Goal: Task Accomplishment & Management: Manage account settings

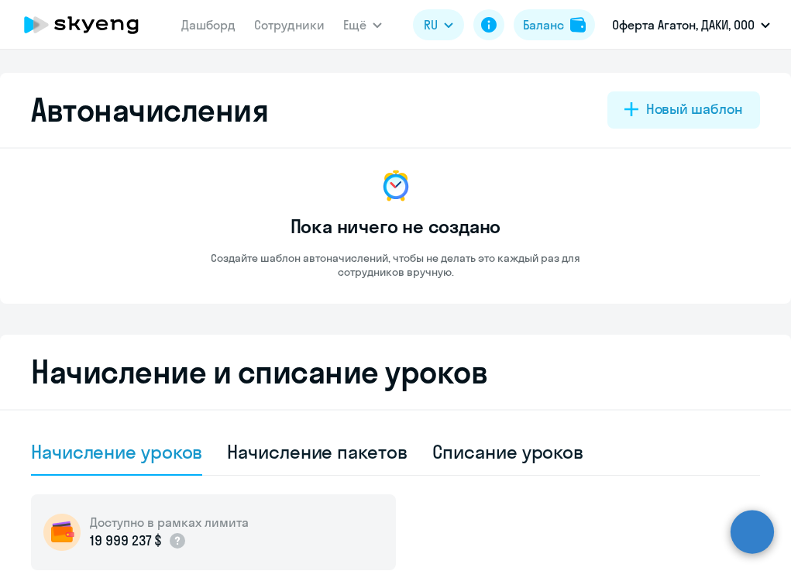
select select "10"
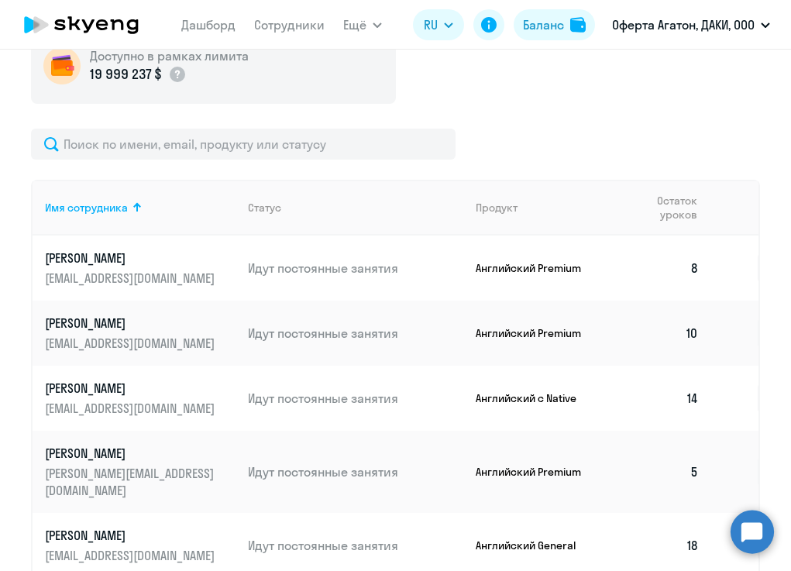
scroll to position [501, 0]
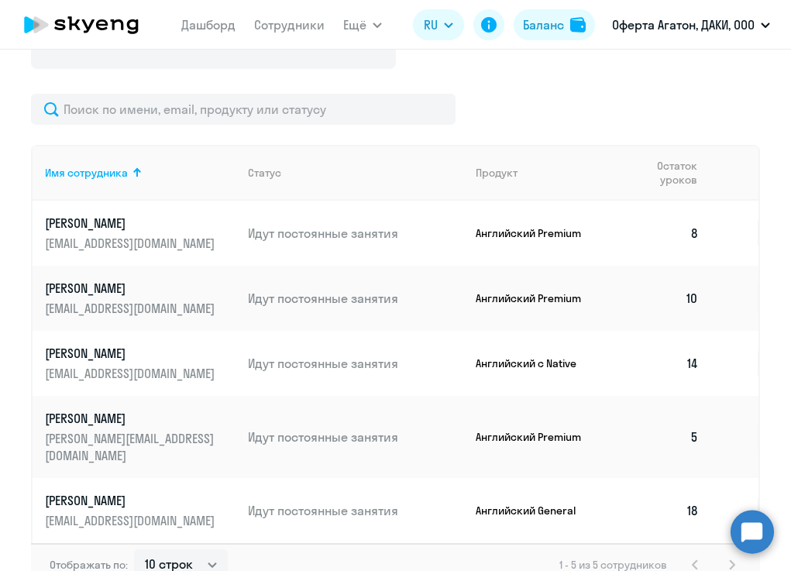
click at [696, 237] on td "8" at bounding box center [659, 233] width 104 height 65
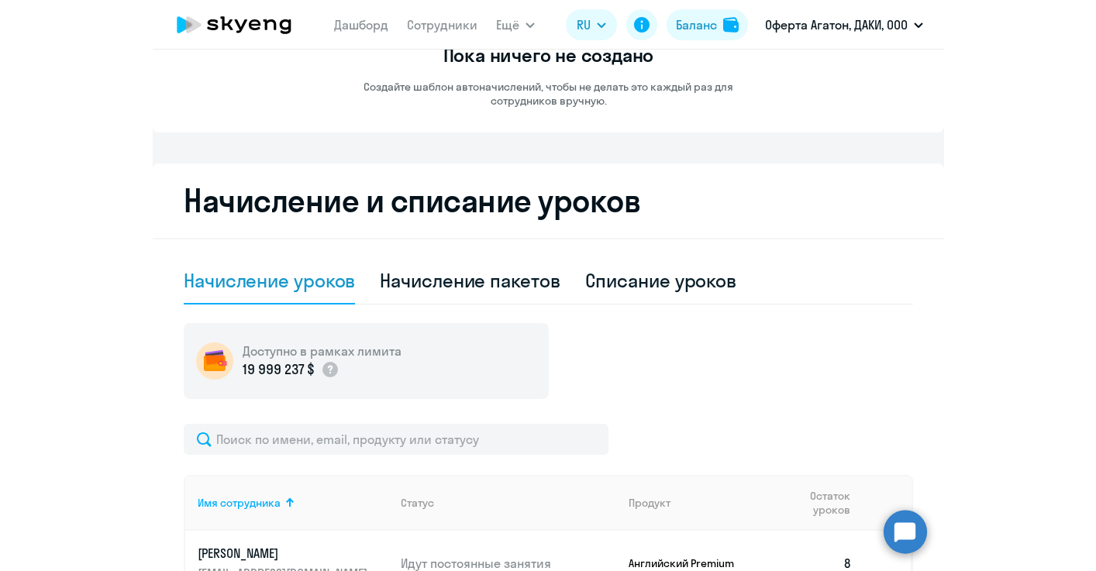
scroll to position [0, 0]
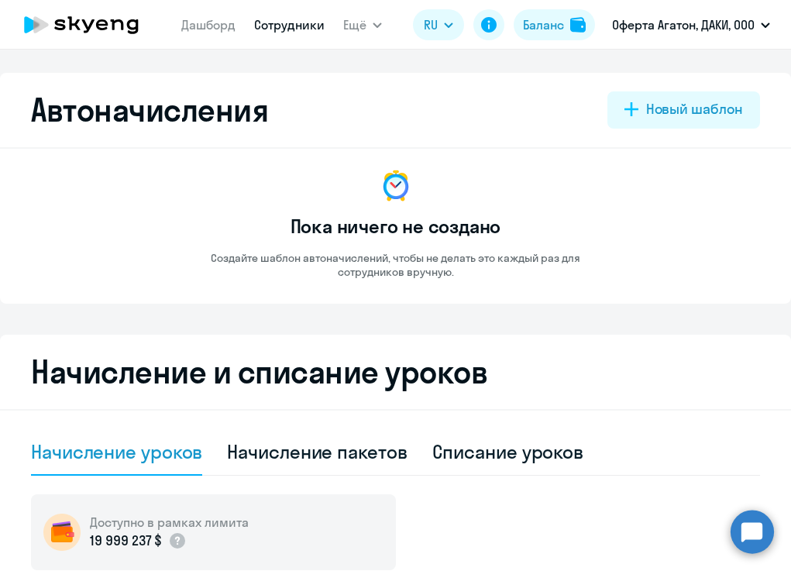
click at [287, 32] on link "Сотрудники" at bounding box center [289, 24] width 71 height 15
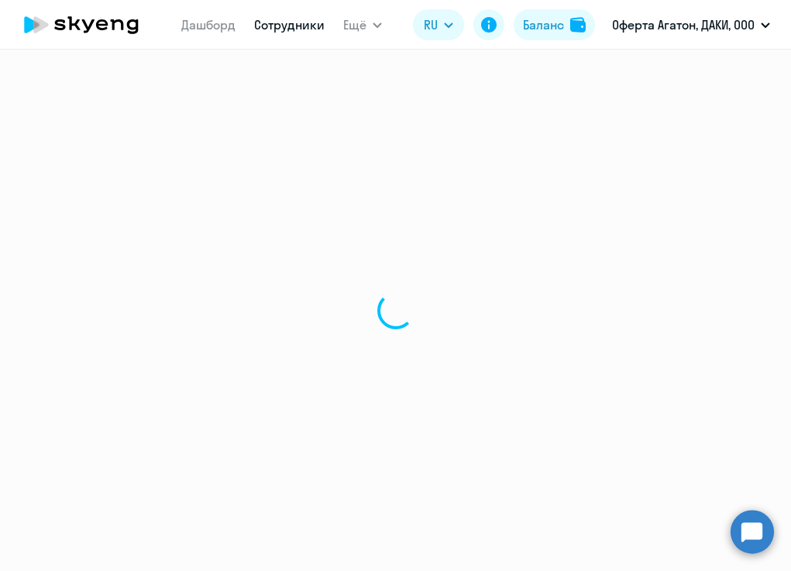
select select "30"
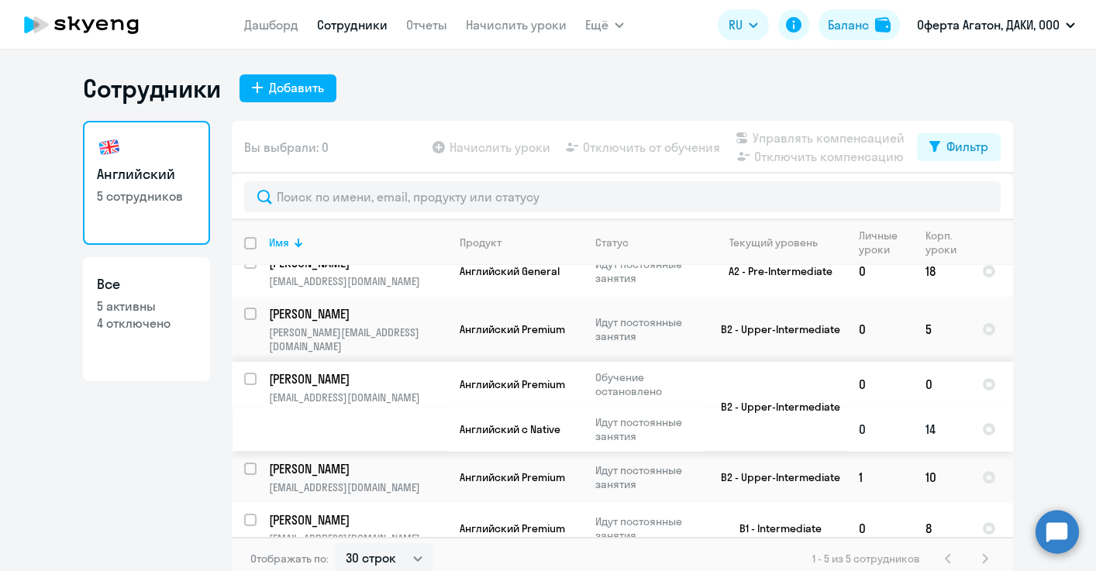
scroll to position [9, 0]
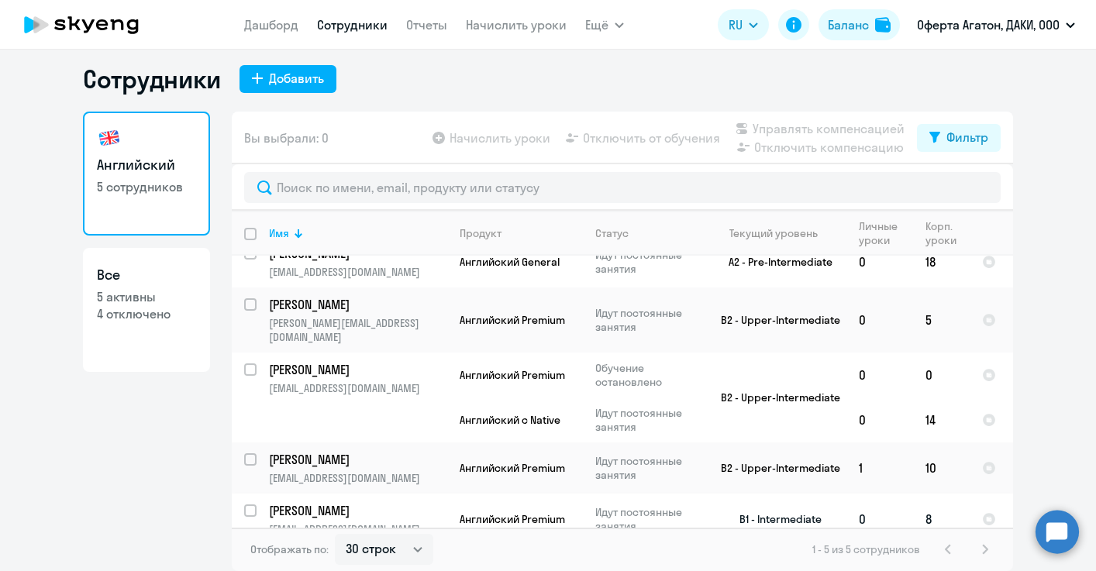
click at [790, 504] on td "8" at bounding box center [941, 519] width 57 height 51
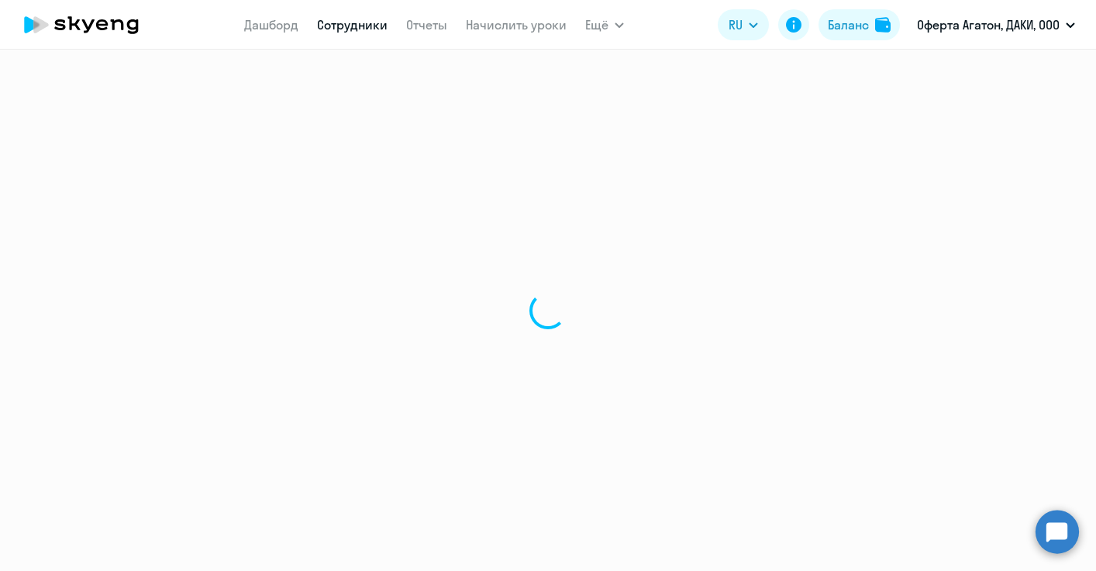
select select "english"
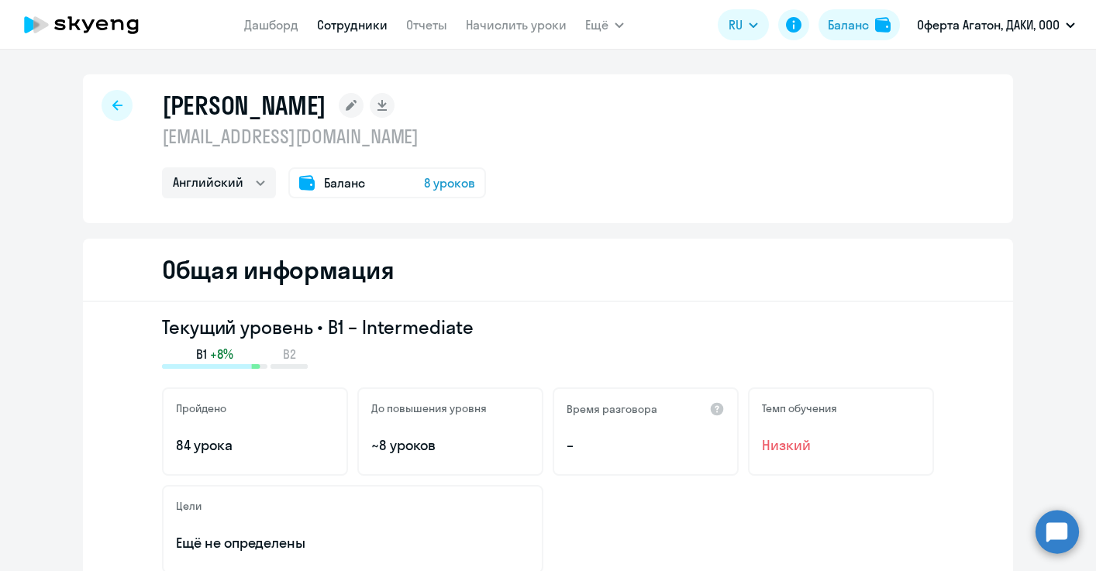
click at [435, 189] on span "8 уроков" at bounding box center [449, 183] width 51 height 19
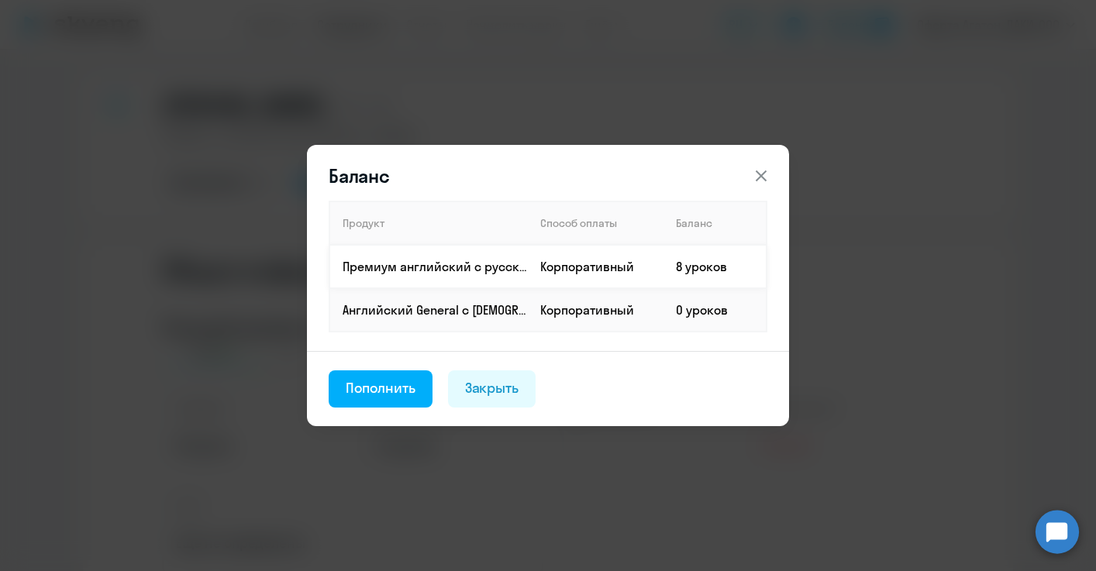
click at [571, 269] on td "Корпоративный" at bounding box center [596, 266] width 136 height 43
click at [486, 387] on div "Закрыть" at bounding box center [492, 388] width 54 height 20
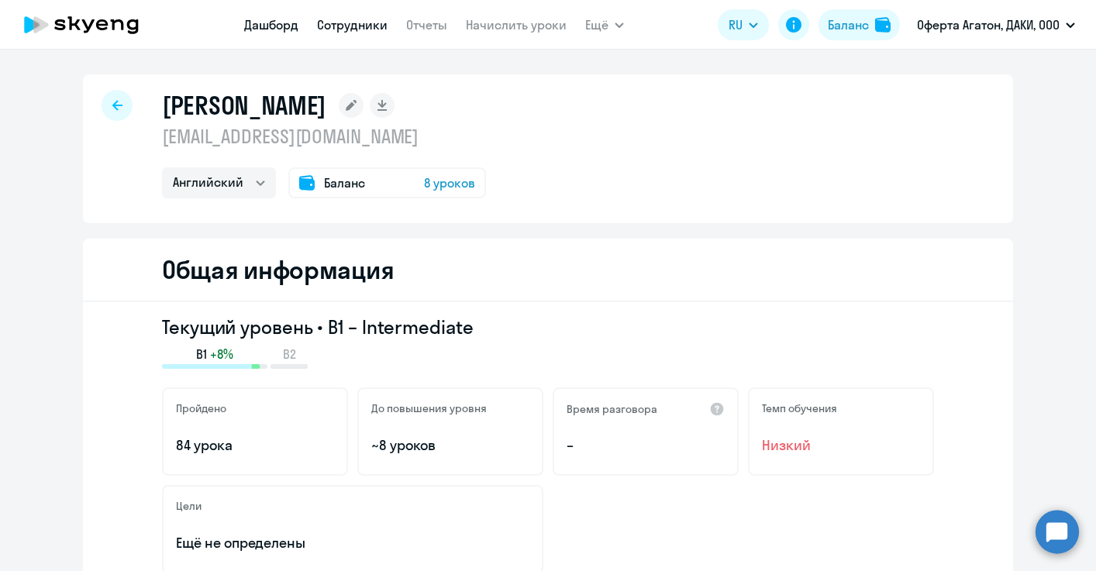
click at [283, 20] on link "Дашборд" at bounding box center [271, 24] width 54 height 15
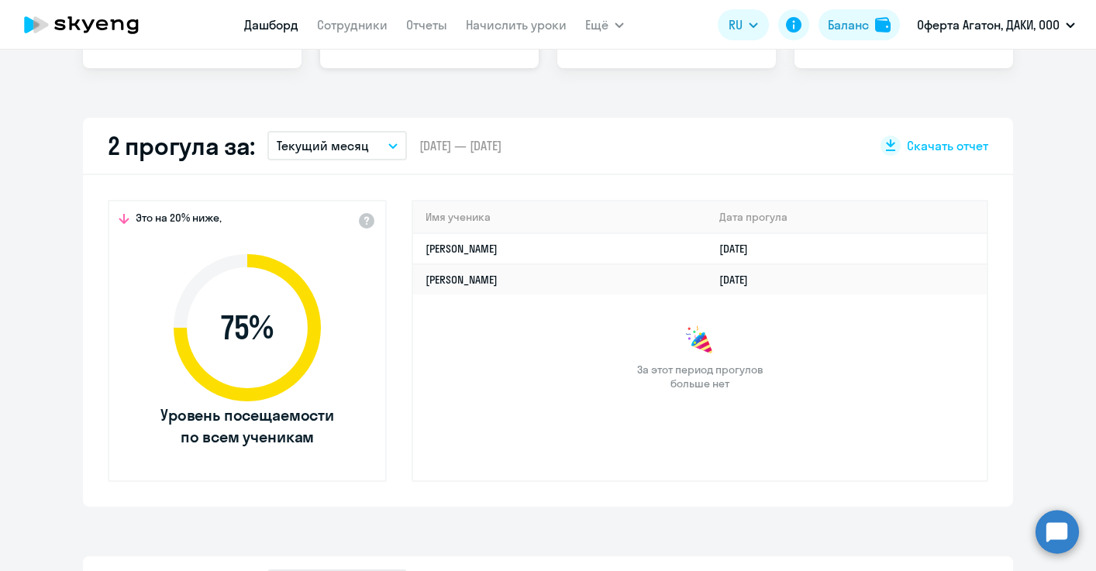
select select "30"
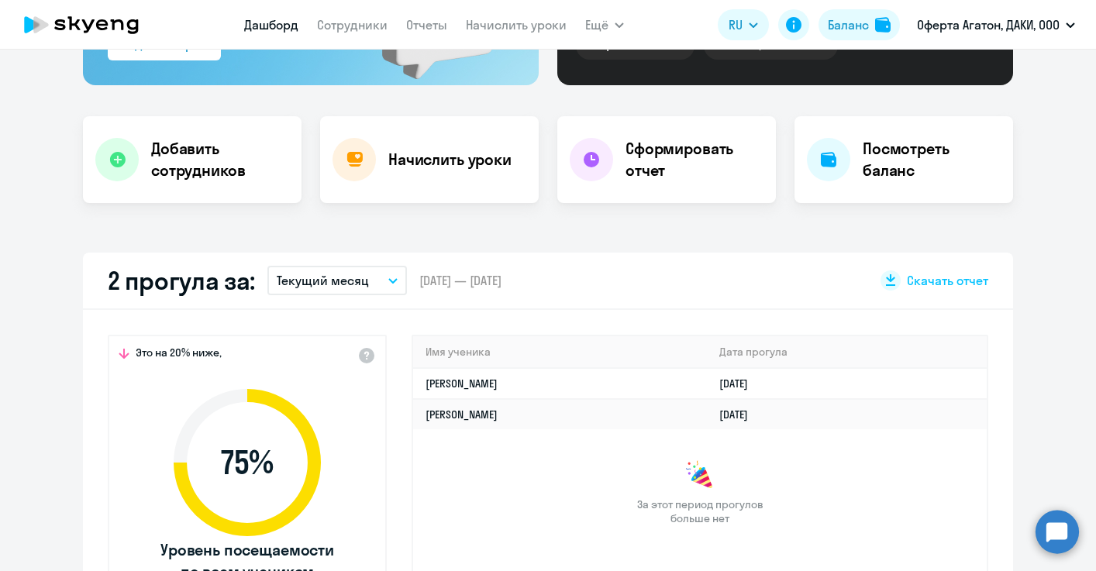
scroll to position [246, 0]
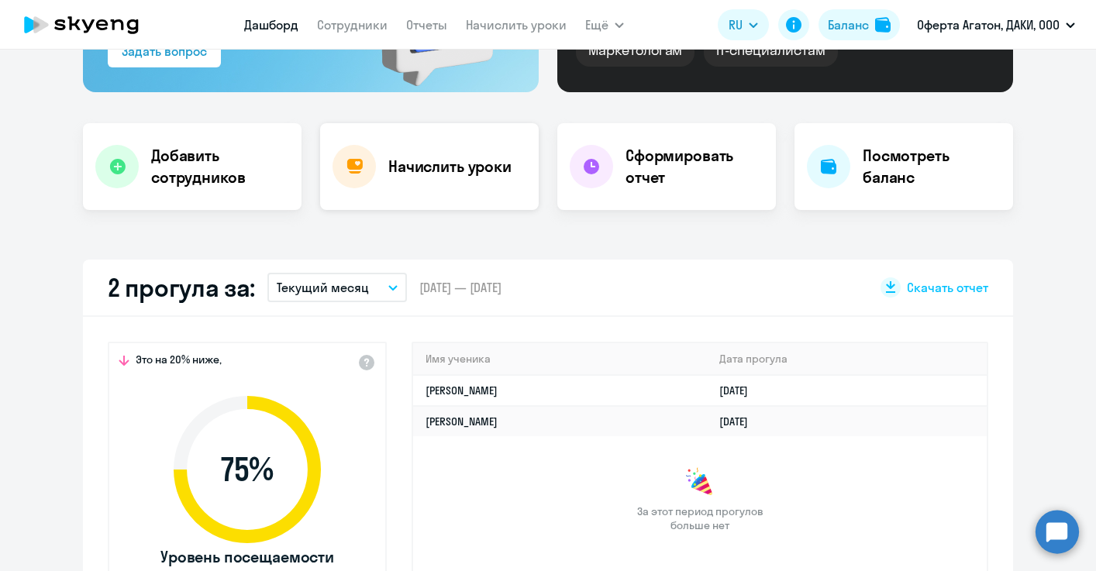
click at [428, 168] on h4 "Начислить уроки" at bounding box center [449, 167] width 123 height 22
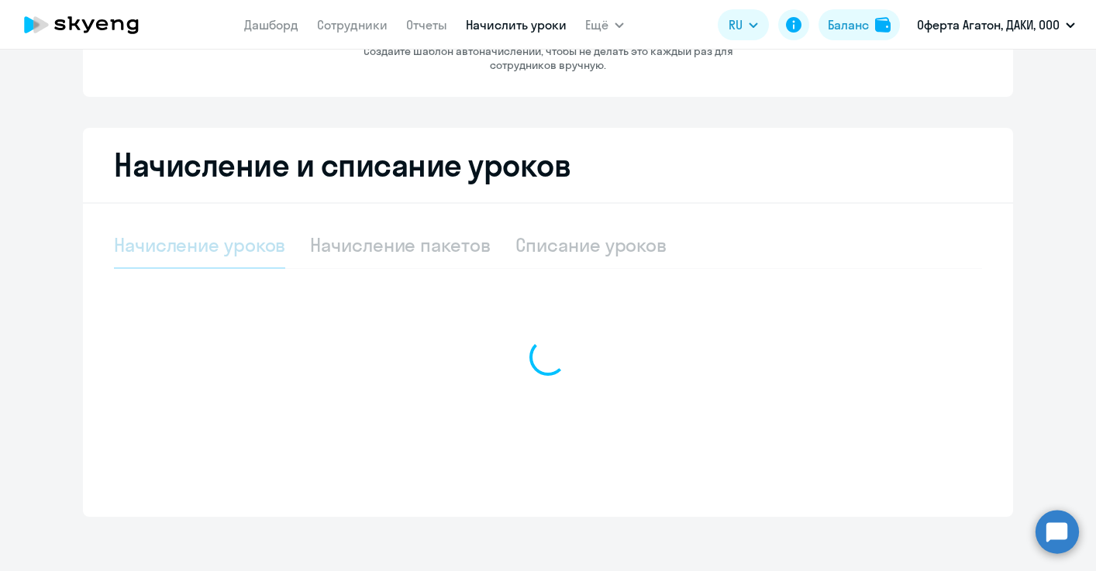
select select "10"
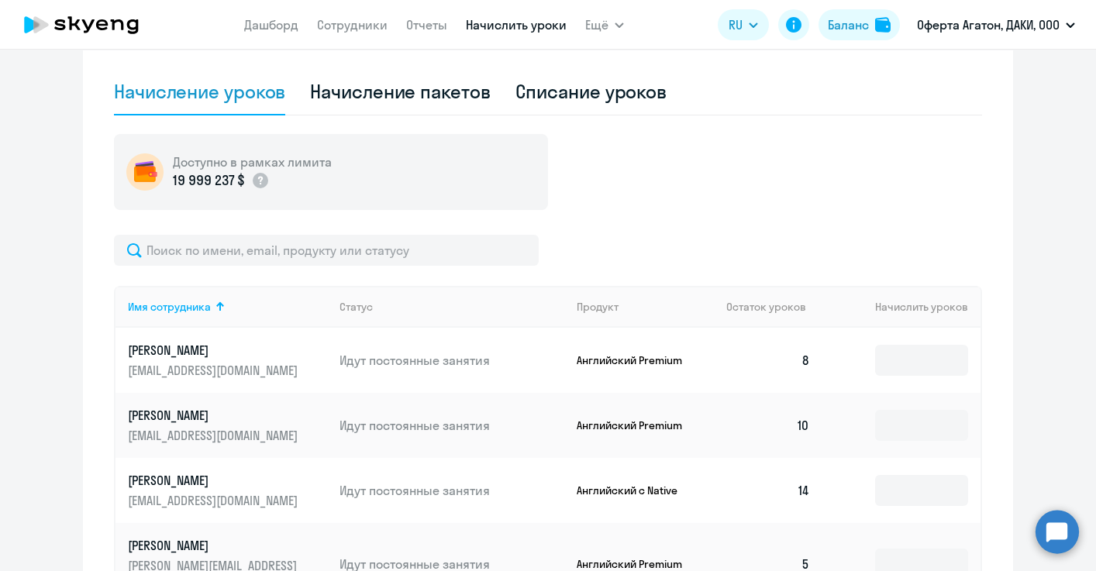
scroll to position [353, 0]
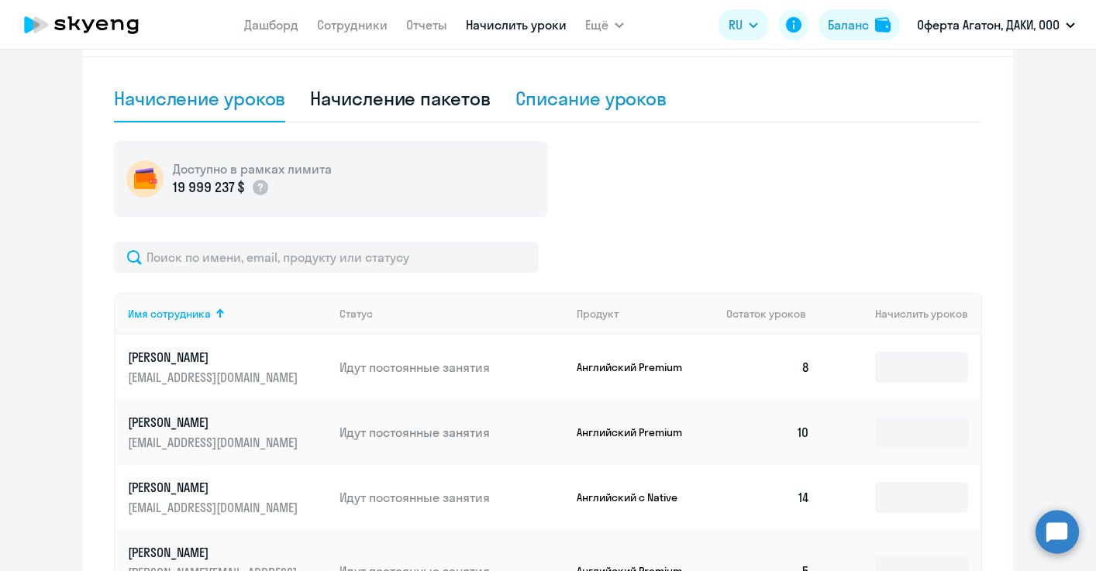
click at [560, 102] on div "Списание уроков" at bounding box center [591, 98] width 152 height 25
select select "10"
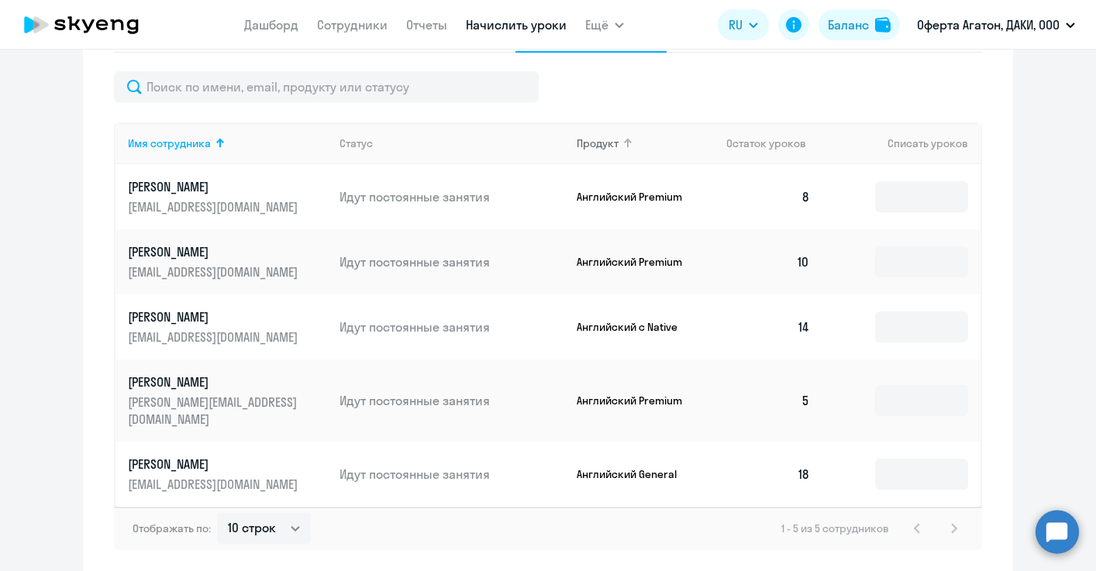
scroll to position [425, 0]
click at [790, 194] on input at bounding box center [921, 195] width 93 height 31
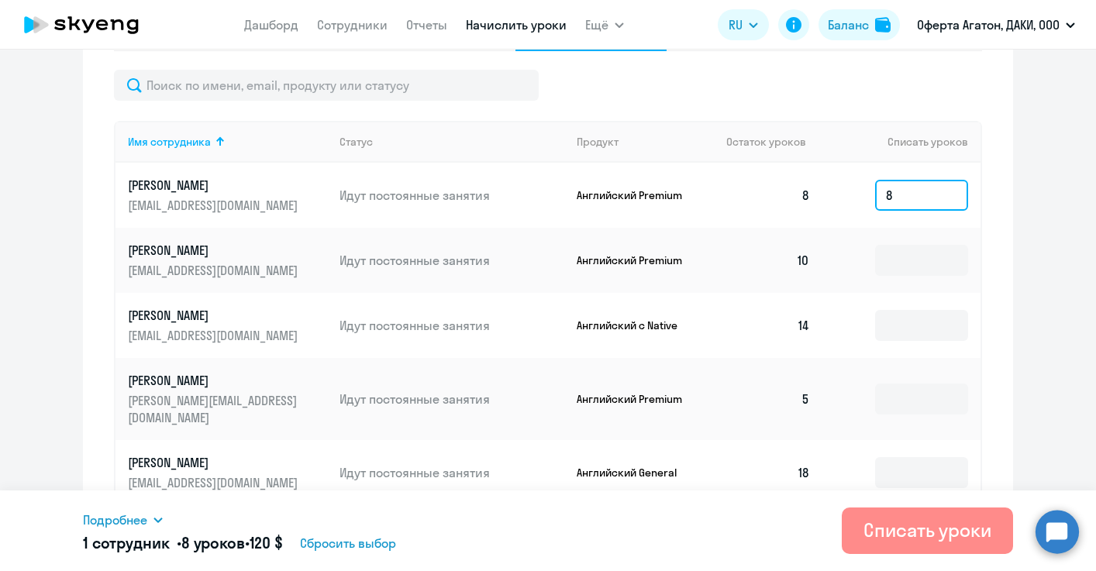
type input "8"
click at [790, 539] on div "Списать уроки" at bounding box center [927, 530] width 128 height 25
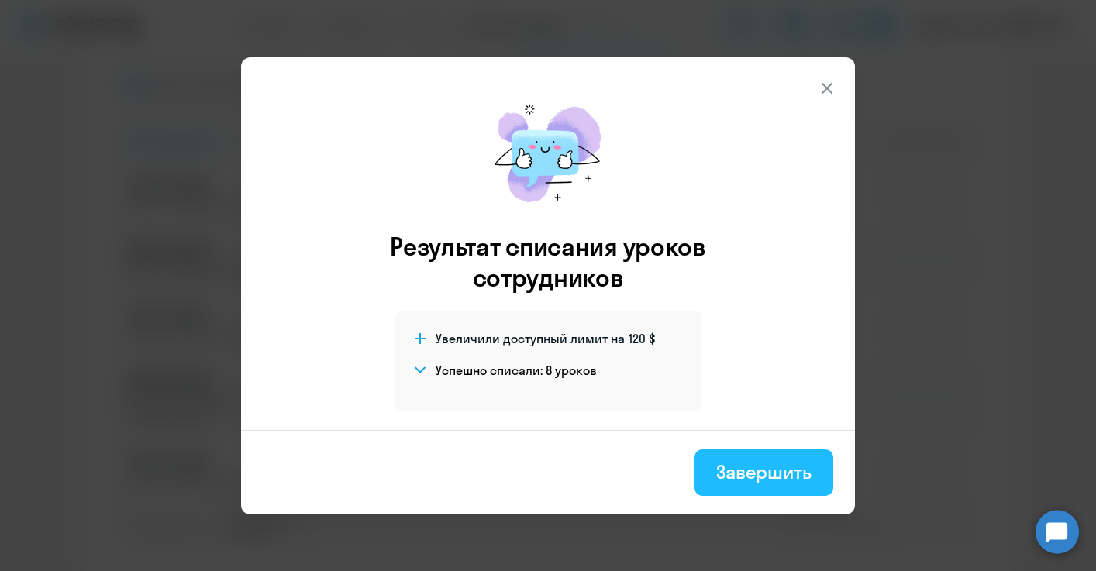
click at [784, 470] on div "Завершить" at bounding box center [763, 471] width 95 height 25
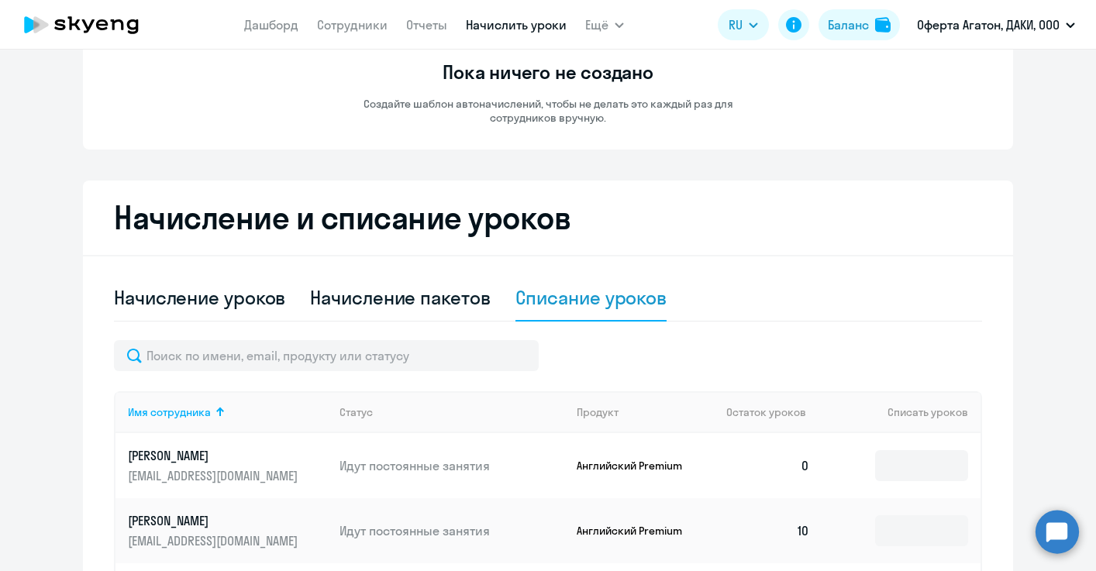
scroll to position [0, 0]
